Goal: Information Seeking & Learning: Learn about a topic

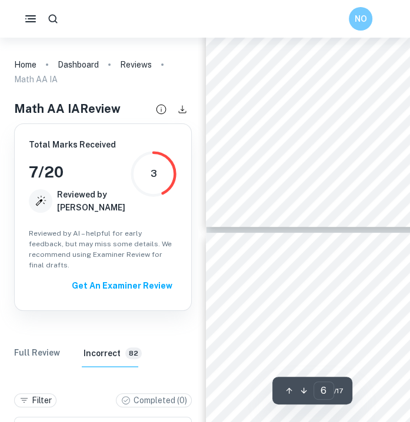
scroll to position [1984, 0]
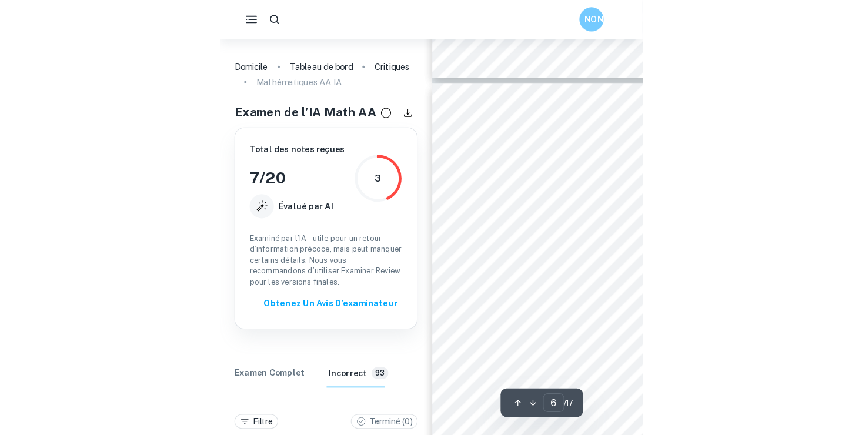
scroll to position [1770, 0]
